Goal: Task Accomplishment & Management: Manage account settings

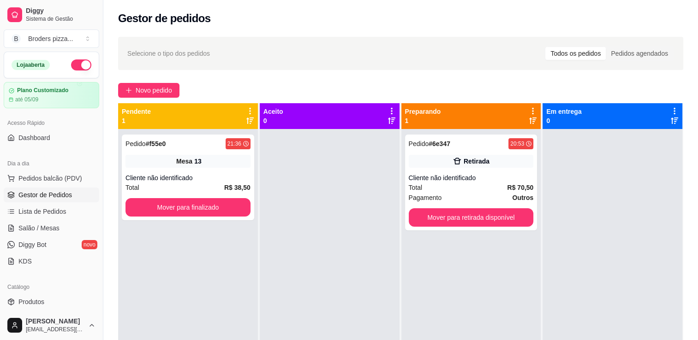
scroll to position [86, 0]
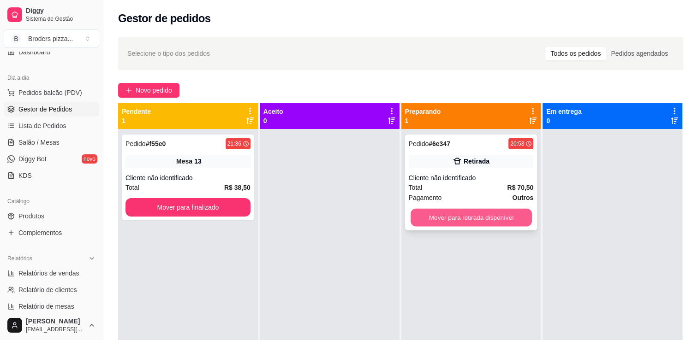
click at [458, 220] on button "Mover para retirada disponível" at bounding box center [470, 218] width 121 height 18
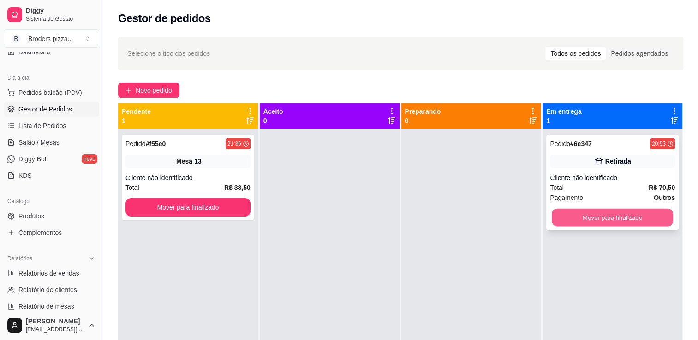
click at [625, 216] on button "Mover para finalizado" at bounding box center [612, 218] width 121 height 18
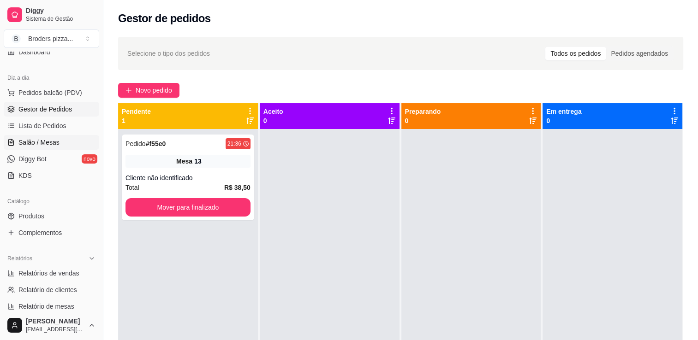
click at [34, 143] on span "Salão / Mesas" at bounding box center [38, 142] width 41 height 9
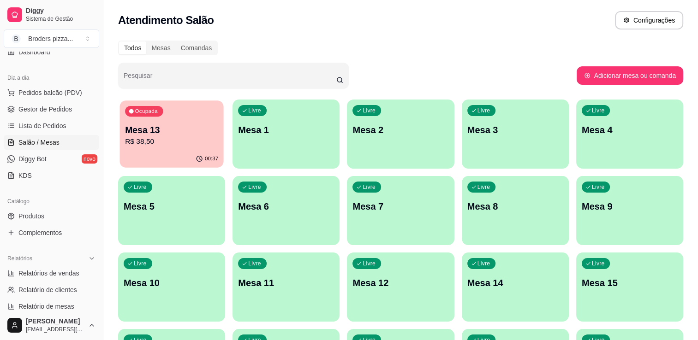
click at [166, 125] on p "Mesa 13" at bounding box center [171, 130] width 93 height 12
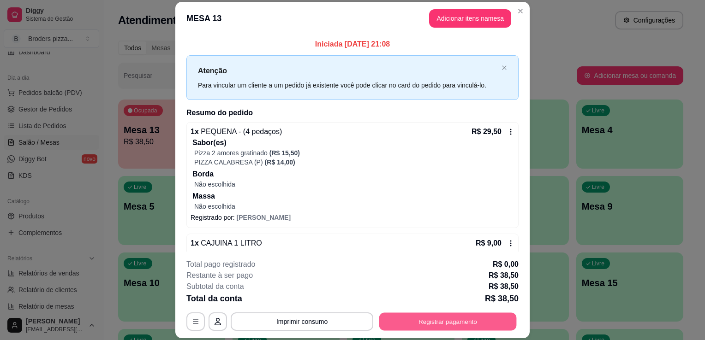
click at [416, 326] on button "Registrar pagamento" at bounding box center [447, 322] width 137 height 18
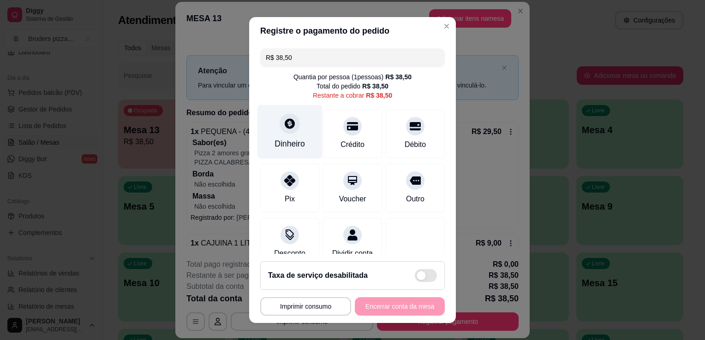
click at [279, 131] on div at bounding box center [289, 123] width 20 height 20
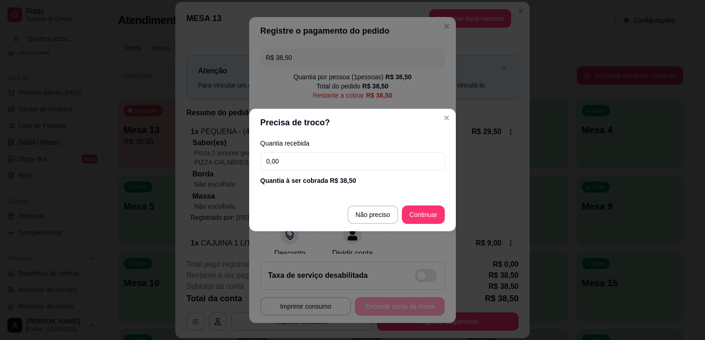
click at [299, 157] on input "0,00" at bounding box center [352, 161] width 184 height 18
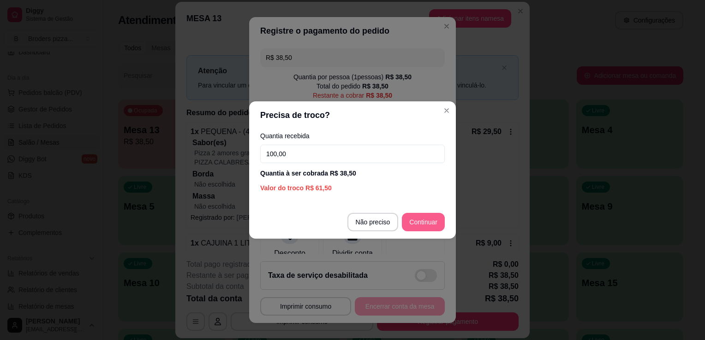
type input "100,00"
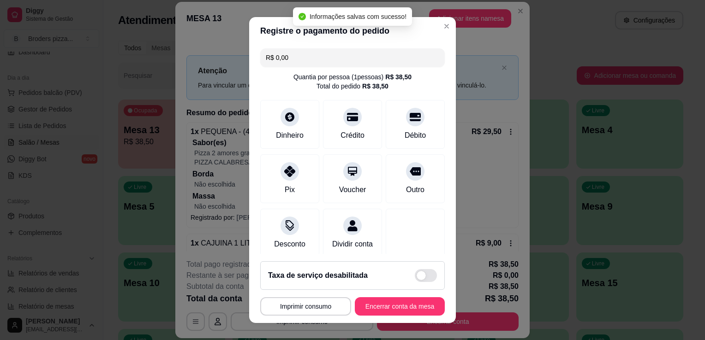
type input "R$ 0,00"
click at [363, 301] on button "Encerrar conta da mesa" at bounding box center [399, 307] width 87 height 18
